Goal: Navigation & Orientation: Find specific page/section

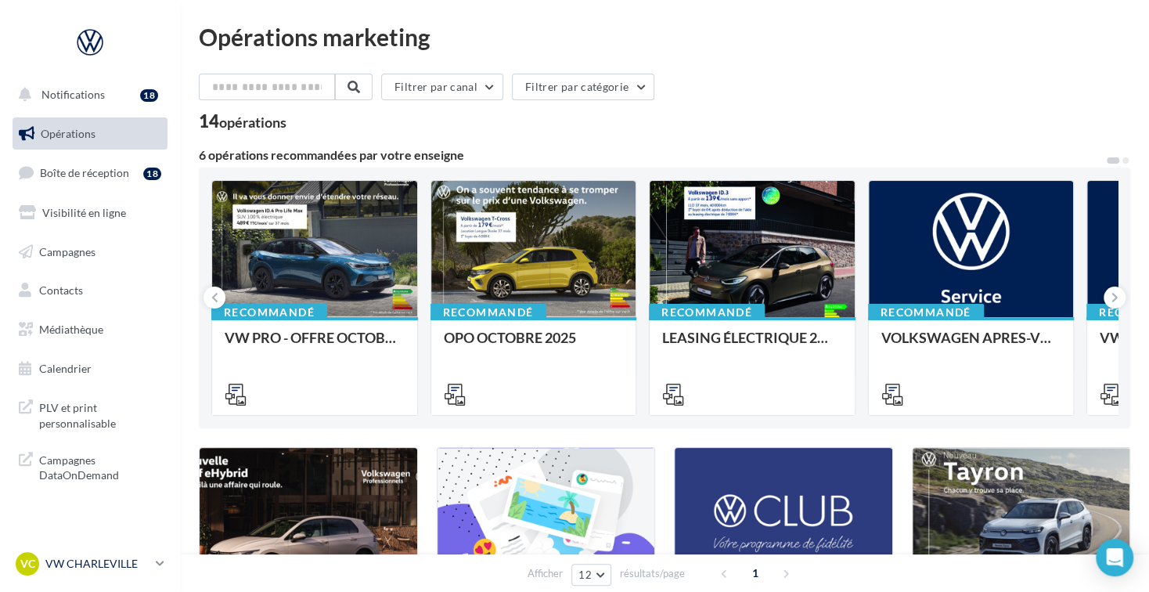
click at [78, 562] on p "VW CHARLEVILLE" at bounding box center [97, 564] width 104 height 16
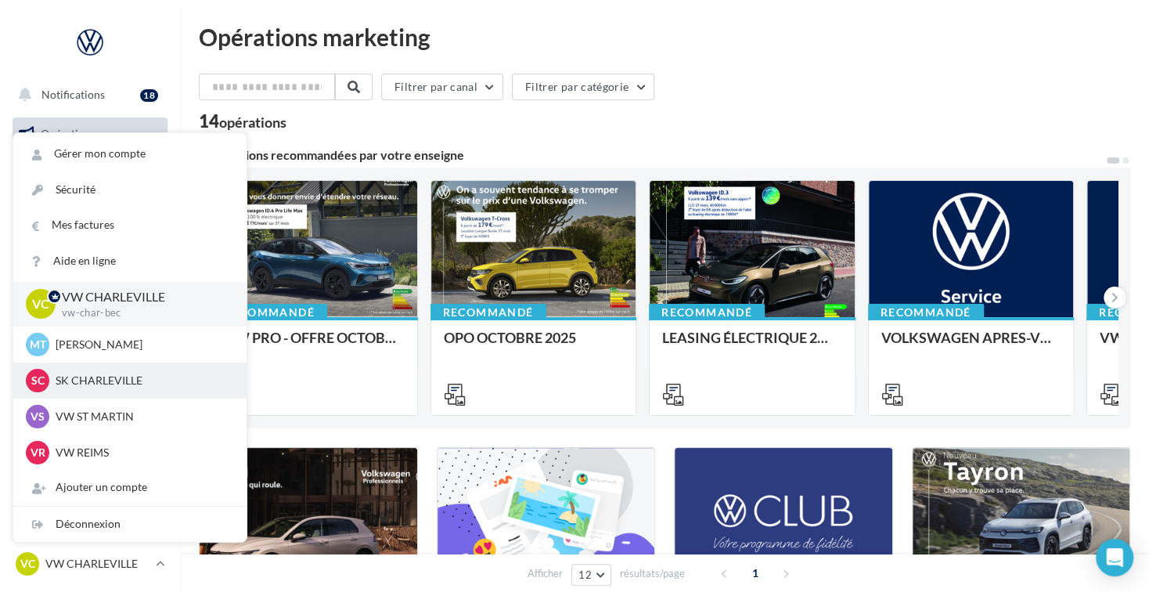
click at [109, 383] on p "SK CHARLEVILLE" at bounding box center [142, 380] width 172 height 16
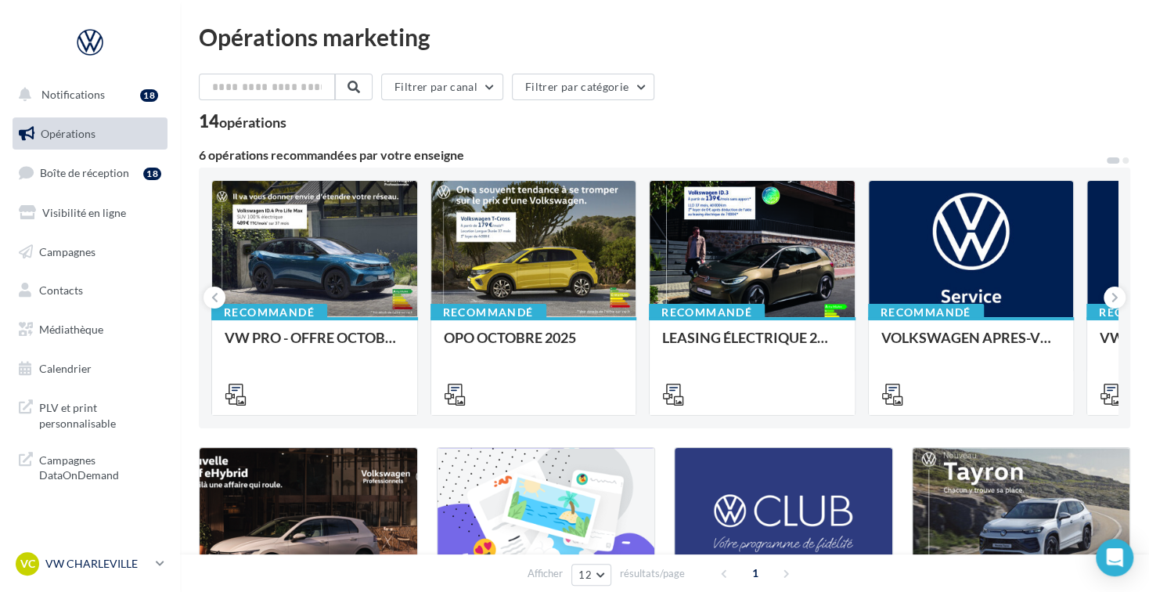
click at [118, 556] on p "VW CHARLEVILLE" at bounding box center [97, 564] width 104 height 16
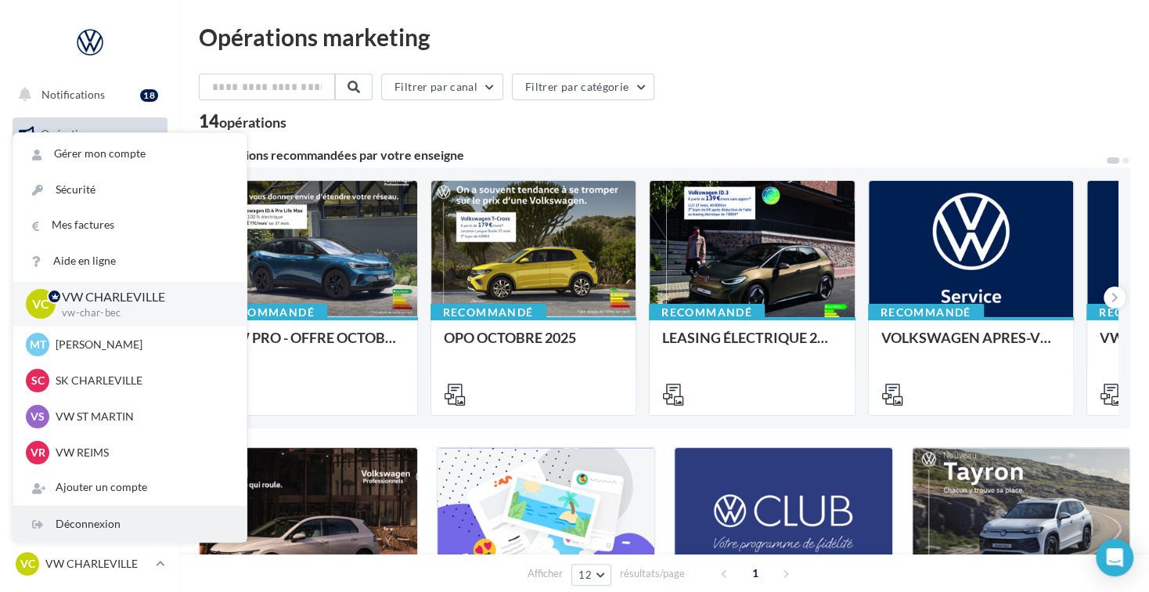
click at [112, 528] on div "Déconnexion" at bounding box center [129, 523] width 233 height 35
